Goal: Task Accomplishment & Management: Use online tool/utility

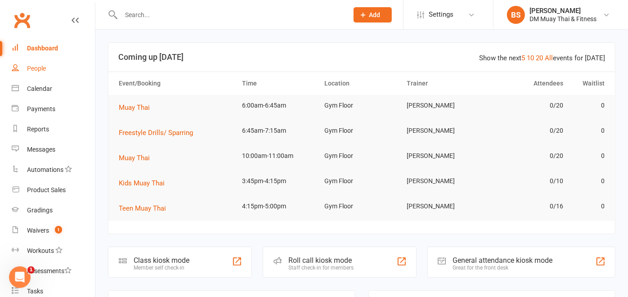
click at [39, 67] on div "People" at bounding box center [36, 68] width 19 height 7
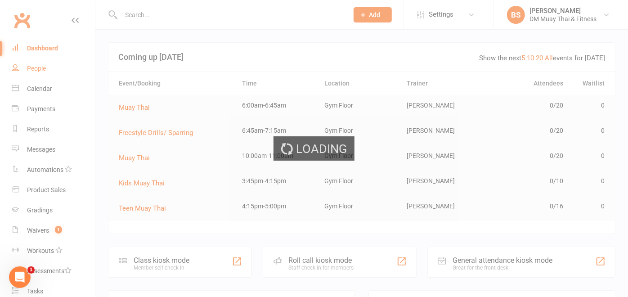
select select "100"
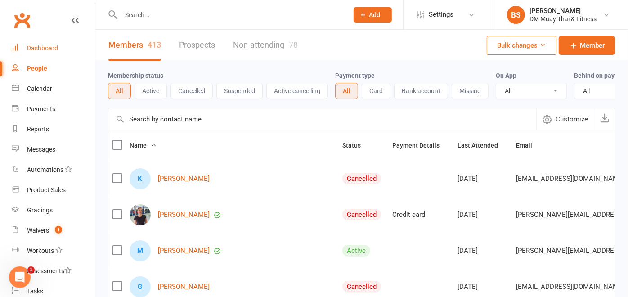
click at [32, 48] on div "Dashboard" at bounding box center [42, 48] width 31 height 7
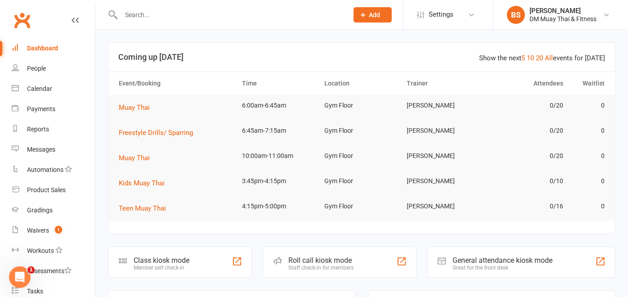
click at [299, 264] on div "Staff check-in for members" at bounding box center [320, 267] width 65 height 6
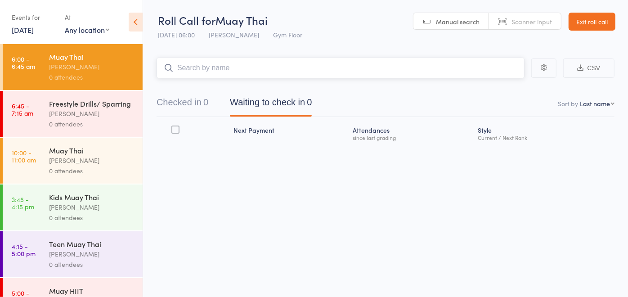
click at [264, 72] on input "search" at bounding box center [340, 68] width 368 height 21
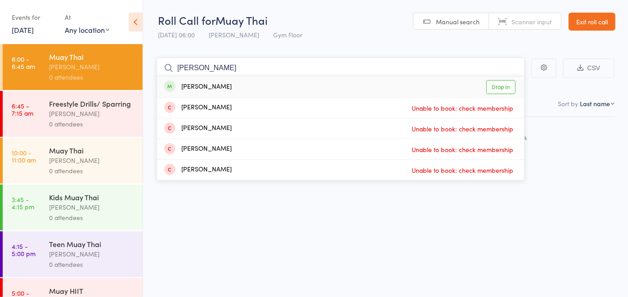
type input "stephen"
click at [501, 89] on link "Drop in" at bounding box center [500, 87] width 29 height 14
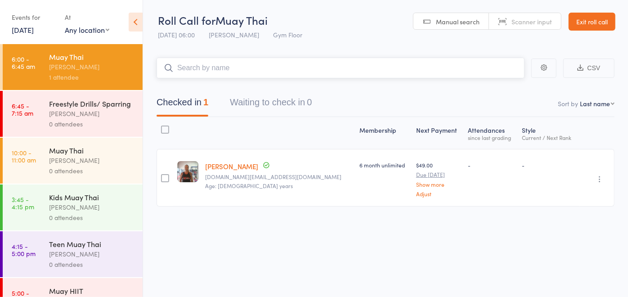
click at [240, 76] on input "search" at bounding box center [340, 68] width 368 height 21
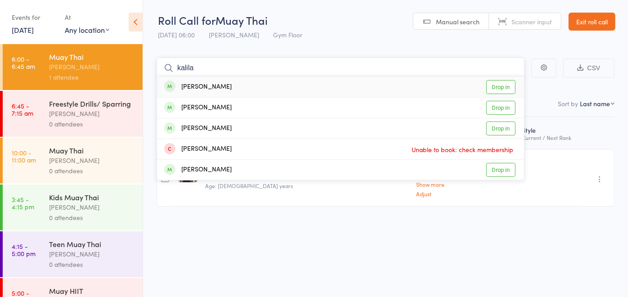
type input "kalila"
click at [507, 87] on link "Drop in" at bounding box center [500, 87] width 29 height 14
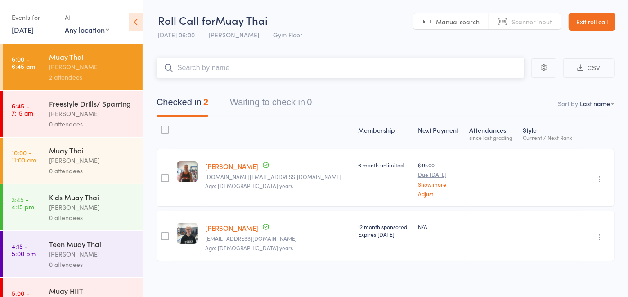
click at [199, 68] on input "search" at bounding box center [340, 68] width 368 height 21
type input "s"
click at [464, 66] on input "search" at bounding box center [340, 68] width 368 height 21
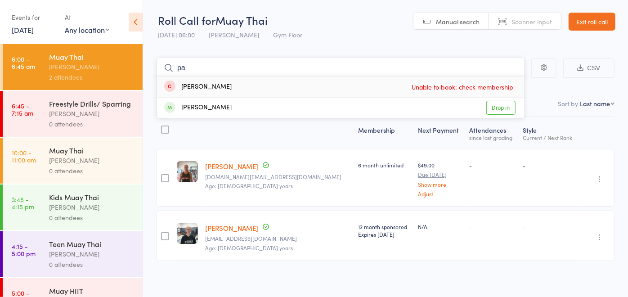
type input "p"
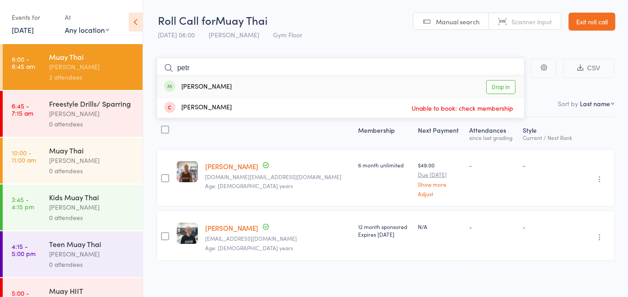
type input "petr"
click at [498, 85] on link "Drop in" at bounding box center [500, 87] width 29 height 14
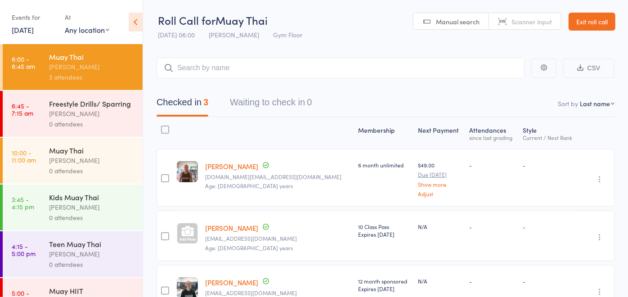
click at [475, 91] on div "Checked in 3 Waiting to check in 0" at bounding box center [385, 97] width 458 height 39
click at [362, 41] on header "Roll Call for Muay Thai 11 Aug 06:00 David McIntosh Gym Floor Manual search Sca…" at bounding box center [385, 22] width 485 height 44
click at [228, 72] on input "search" at bounding box center [340, 68] width 368 height 21
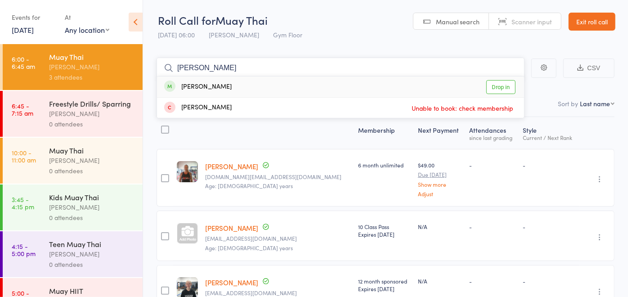
type input "chris"
click at [505, 88] on link "Drop in" at bounding box center [500, 87] width 29 height 14
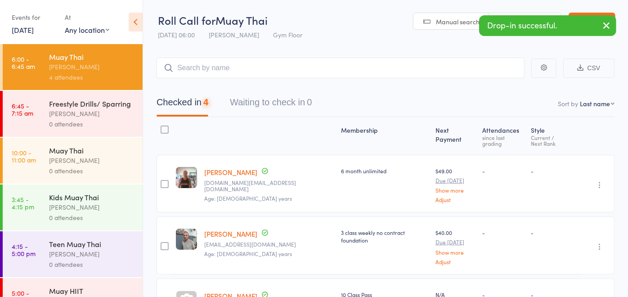
click at [372, 46] on main "CSV Checked in 4 Waiting to check in 0 Sort by Last name First name Last name B…" at bounding box center [385, 233] width 485 height 379
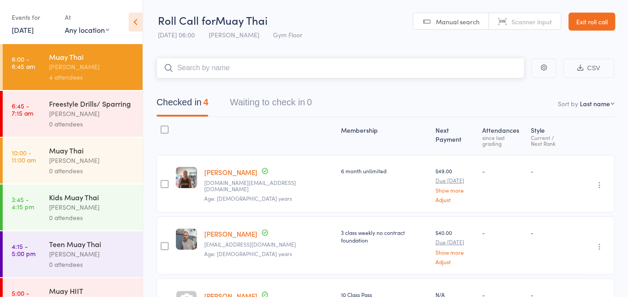
click at [203, 65] on input "search" at bounding box center [340, 68] width 368 height 21
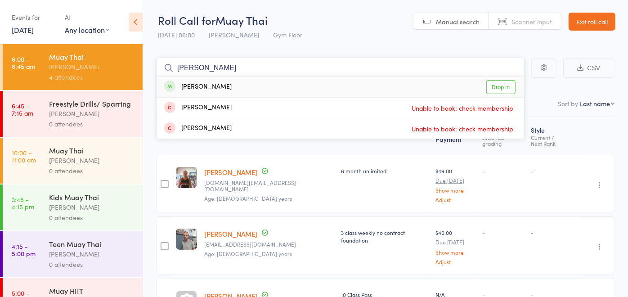
type input "kristi"
click at [500, 89] on link "Drop in" at bounding box center [500, 87] width 29 height 14
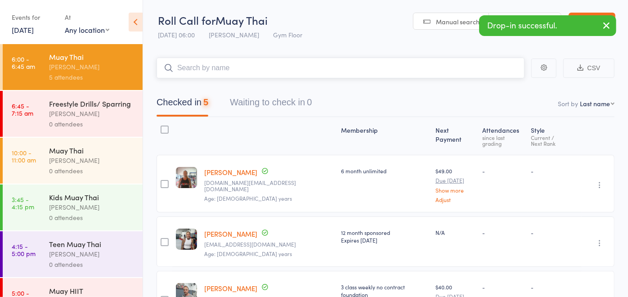
click at [364, 66] on input "search" at bounding box center [340, 68] width 368 height 21
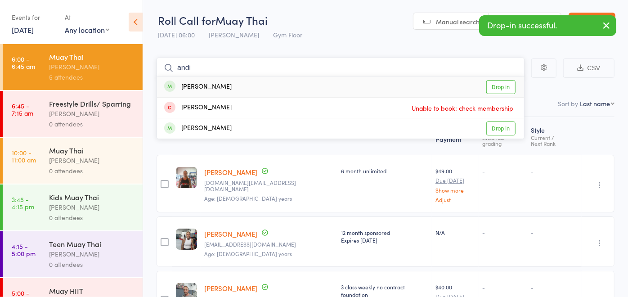
type input "andi"
click at [509, 88] on link "Drop in" at bounding box center [500, 87] width 29 height 14
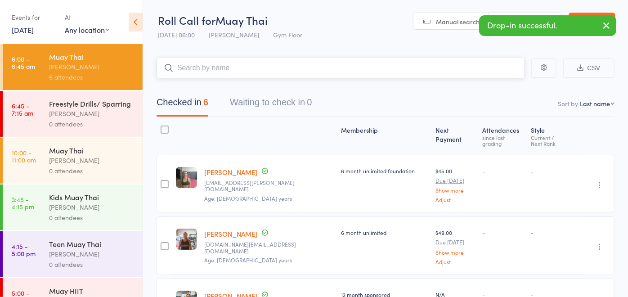
click at [313, 69] on input "search" at bounding box center [340, 68] width 368 height 21
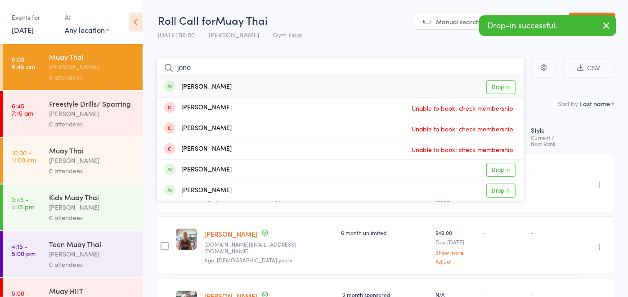
type input "jono"
click at [506, 85] on link "Drop in" at bounding box center [500, 87] width 29 height 14
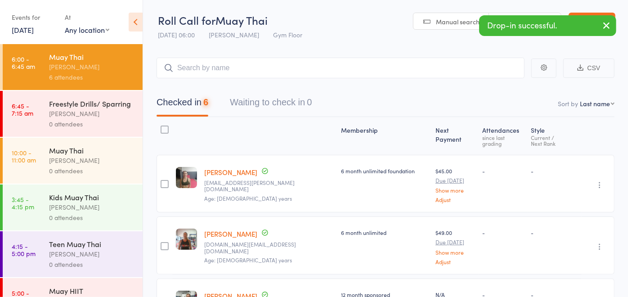
click at [383, 40] on header "Roll Call for Muay Thai 11 Aug 06:00 David McIntosh Gym Floor Manual search Sca…" at bounding box center [385, 22] width 485 height 44
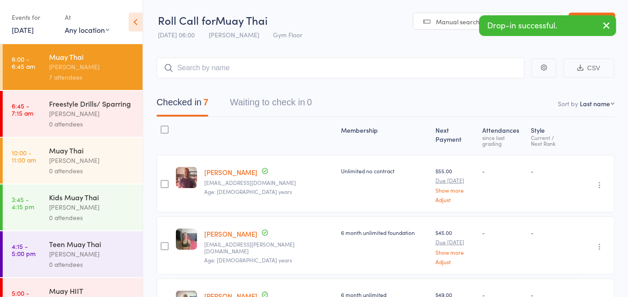
click at [327, 30] on header "Roll Call for Muay Thai 11 Aug 06:00 David McIntosh Gym Floor Manual search Sca…" at bounding box center [385, 22] width 485 height 44
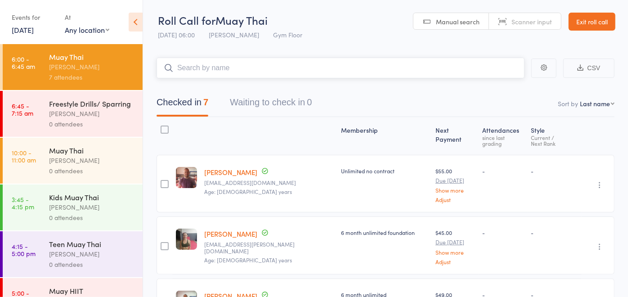
click at [209, 67] on input "search" at bounding box center [340, 68] width 368 height 21
